Goal: Information Seeking & Learning: Learn about a topic

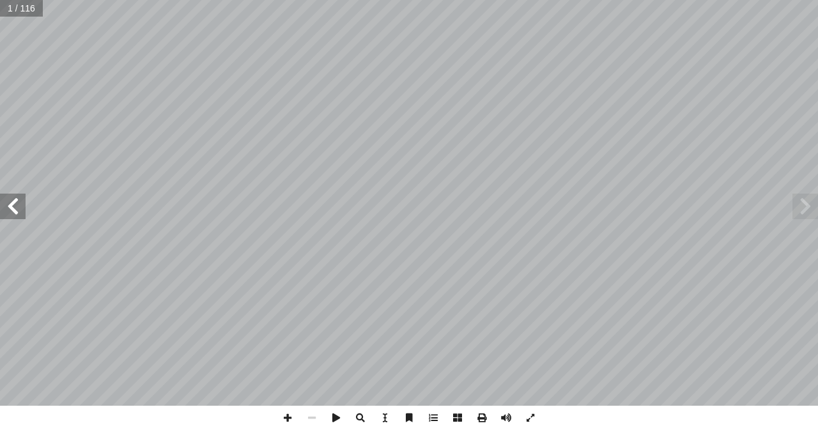
click at [15, 209] on span at bounding box center [13, 207] width 26 height 26
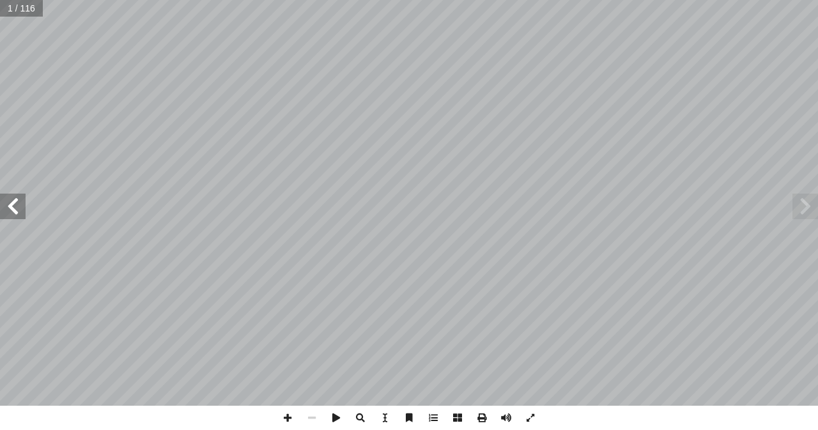
click at [15, 209] on span at bounding box center [13, 207] width 26 height 26
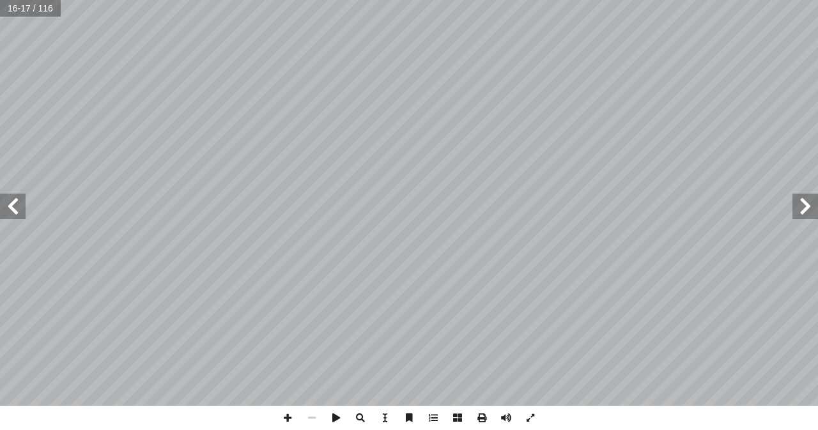
click at [15, 209] on span at bounding box center [13, 207] width 26 height 26
click at [284, 412] on span at bounding box center [287, 418] width 24 height 24
click at [10, 215] on span at bounding box center [13, 207] width 26 height 26
